Goal: Navigation & Orientation: Find specific page/section

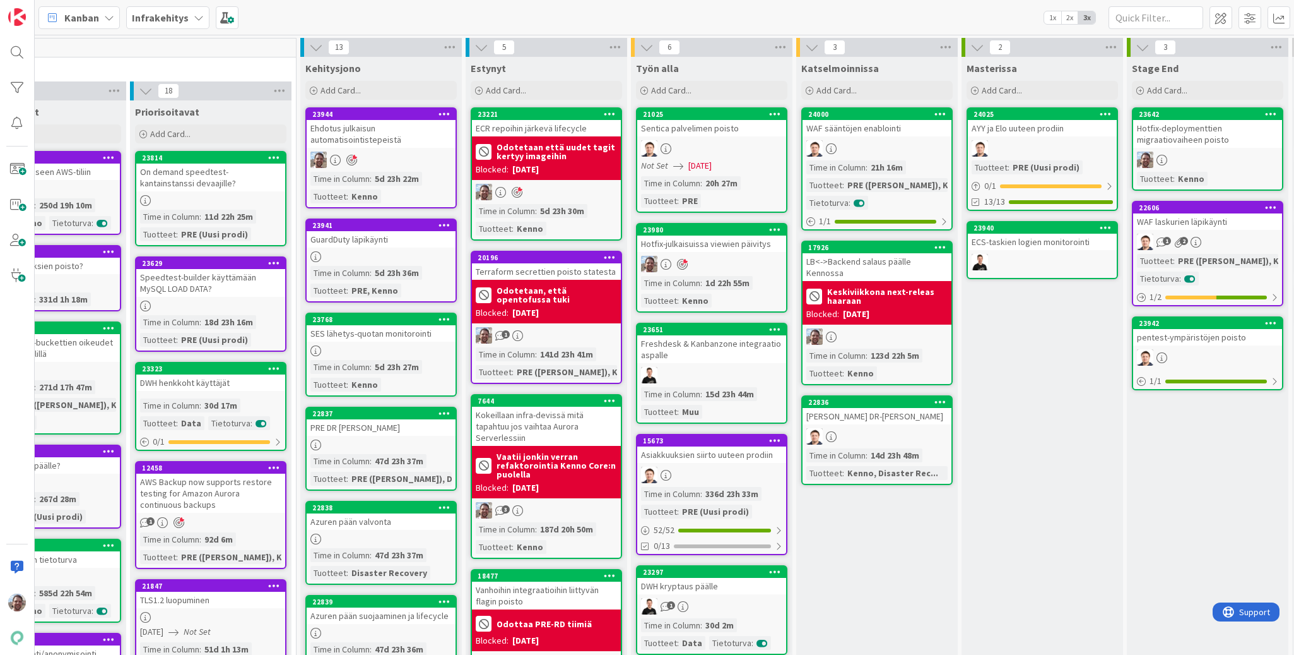
scroll to position [0, 230]
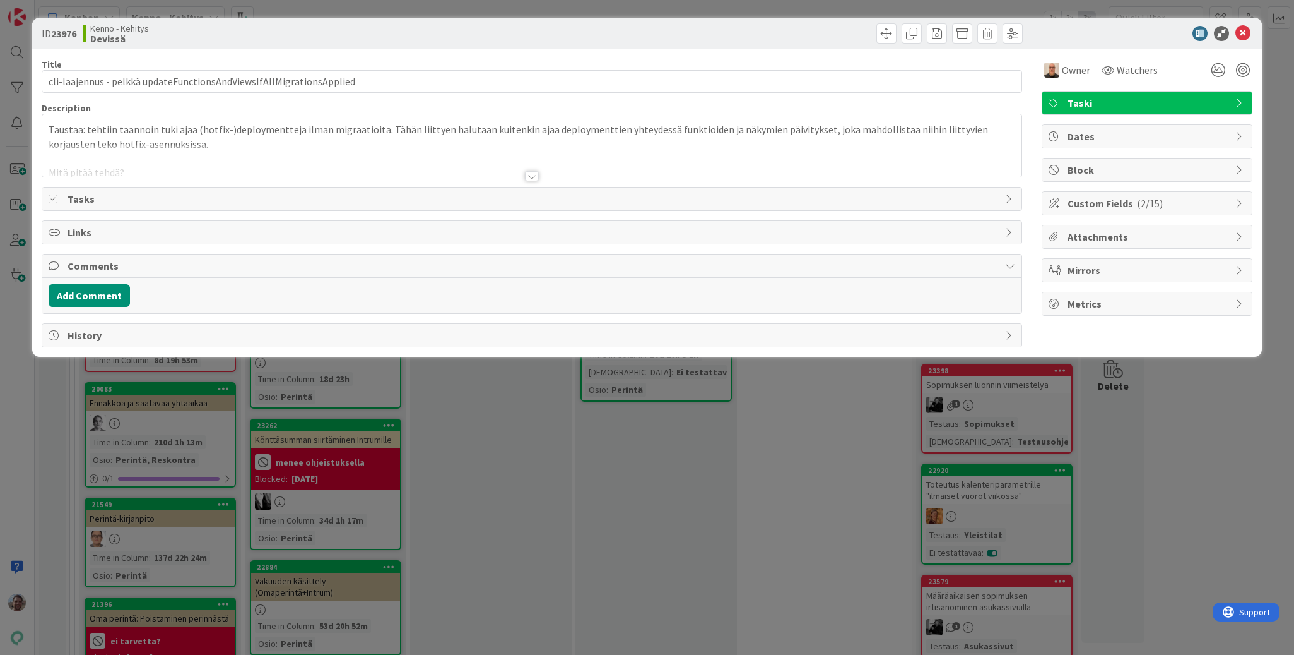
click at [536, 174] on div at bounding box center [532, 176] width 14 height 10
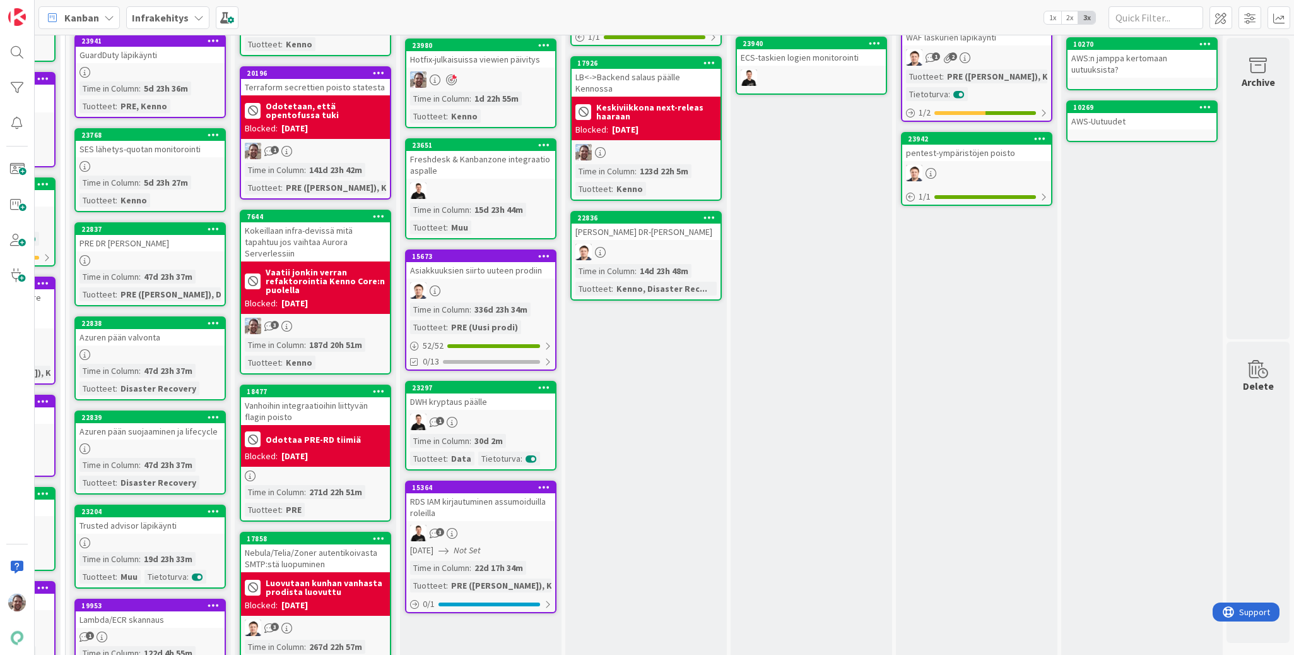
scroll to position [73, 485]
